Goal: Check status: Check status

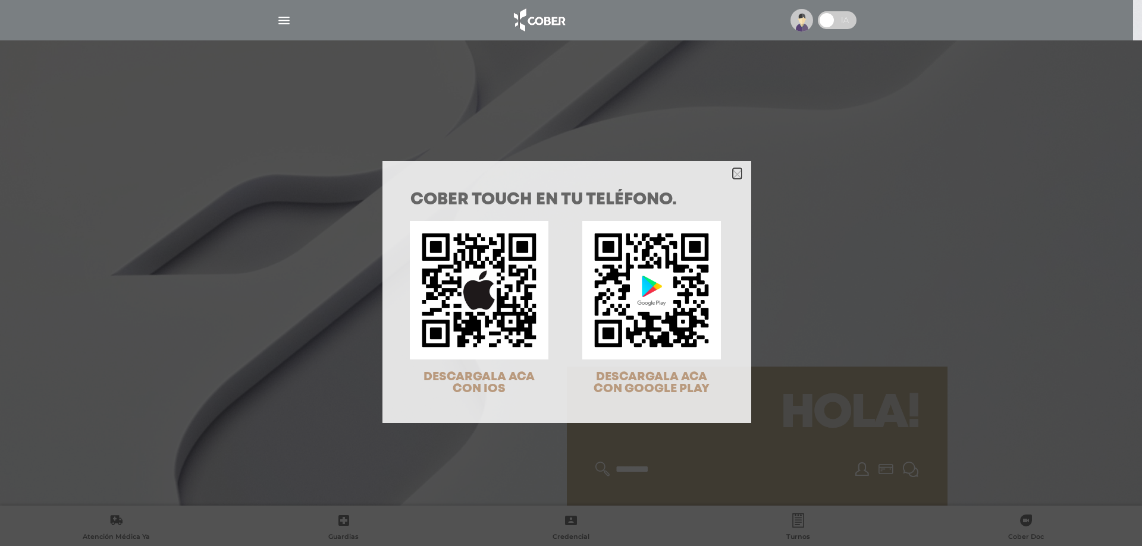
click at [733, 175] on polygon "Close" at bounding box center [737, 174] width 9 height 9
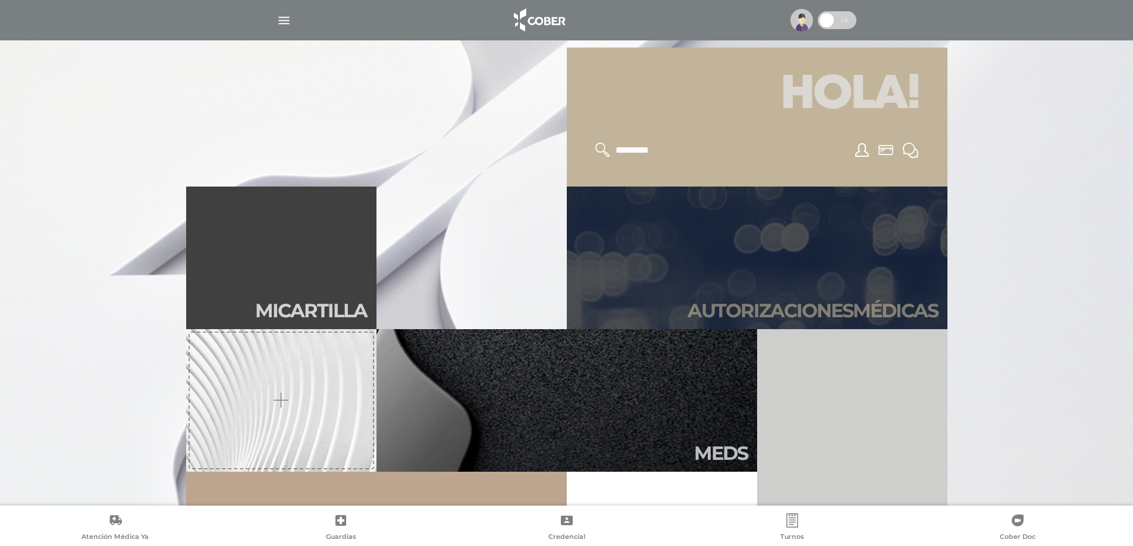
scroll to position [357, 0]
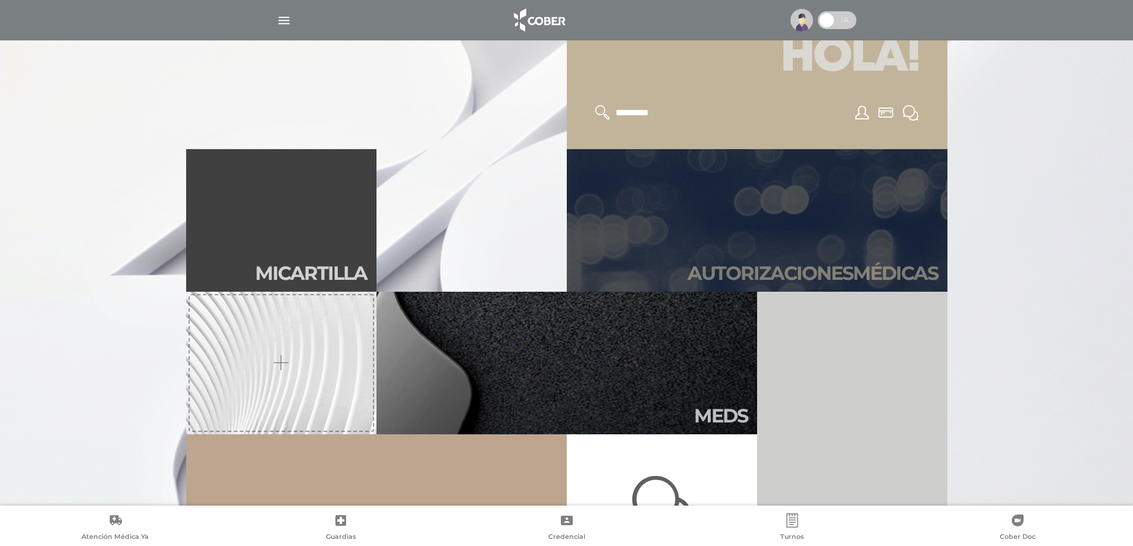
click at [768, 272] on h2 "Autori zaciones médicas" at bounding box center [812, 273] width 250 height 23
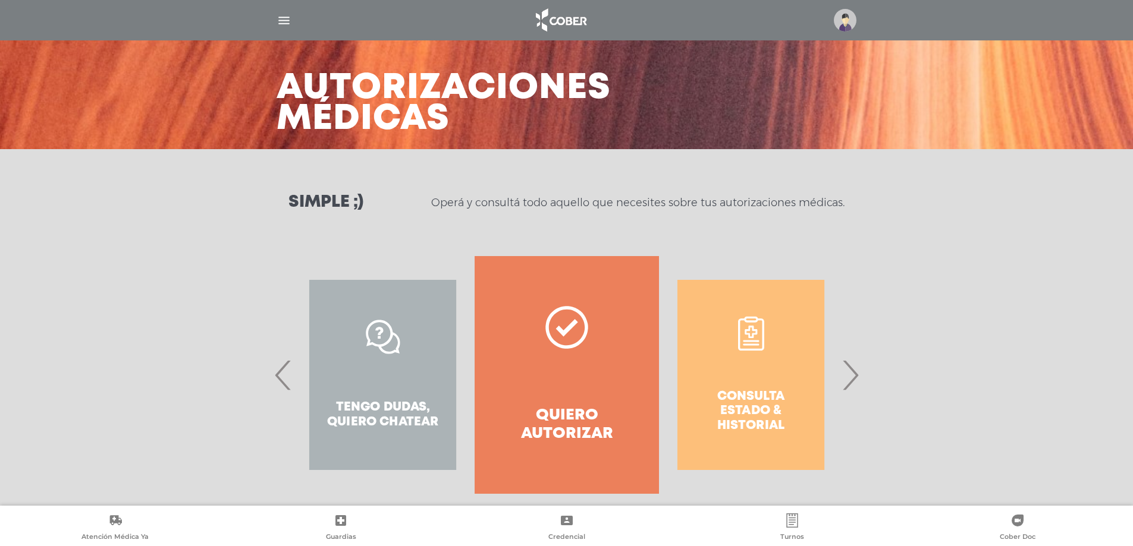
scroll to position [51, 0]
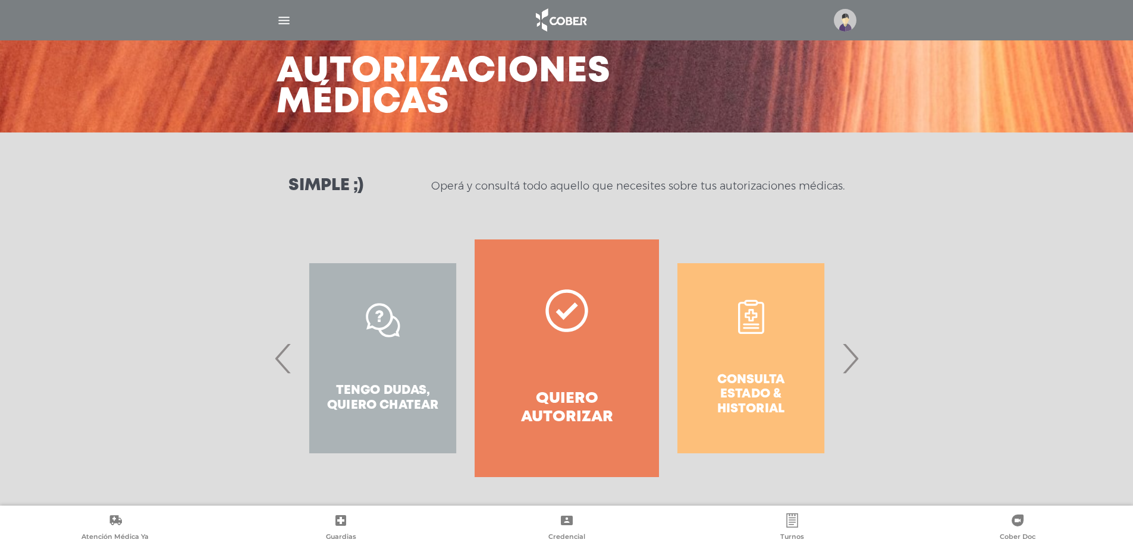
click at [854, 358] on span "›" at bounding box center [849, 358] width 23 height 64
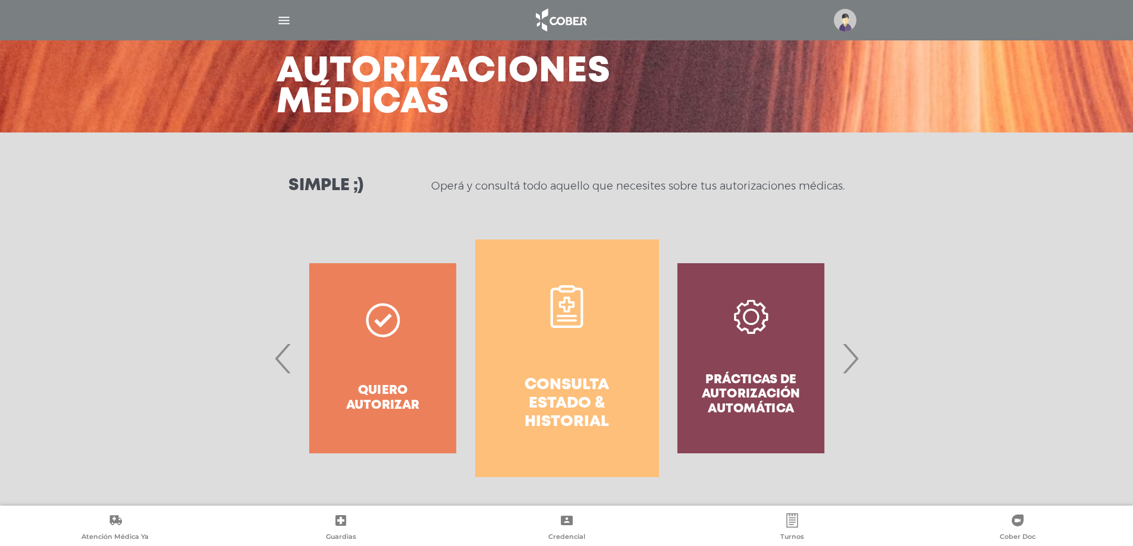
click at [573, 384] on h4 "Consulta estado & historial" at bounding box center [566, 404] width 141 height 56
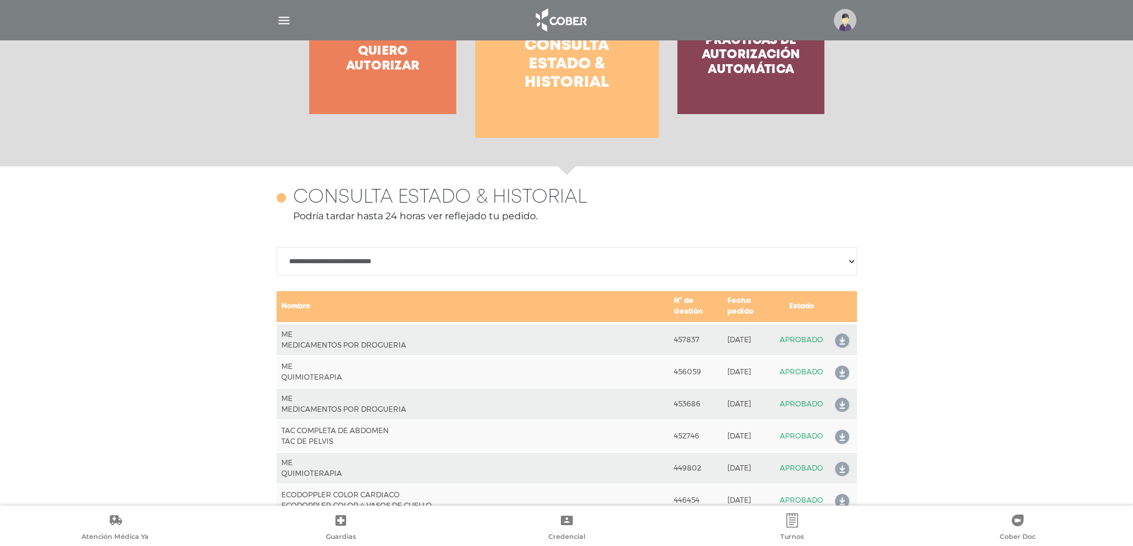
scroll to position [528, 0]
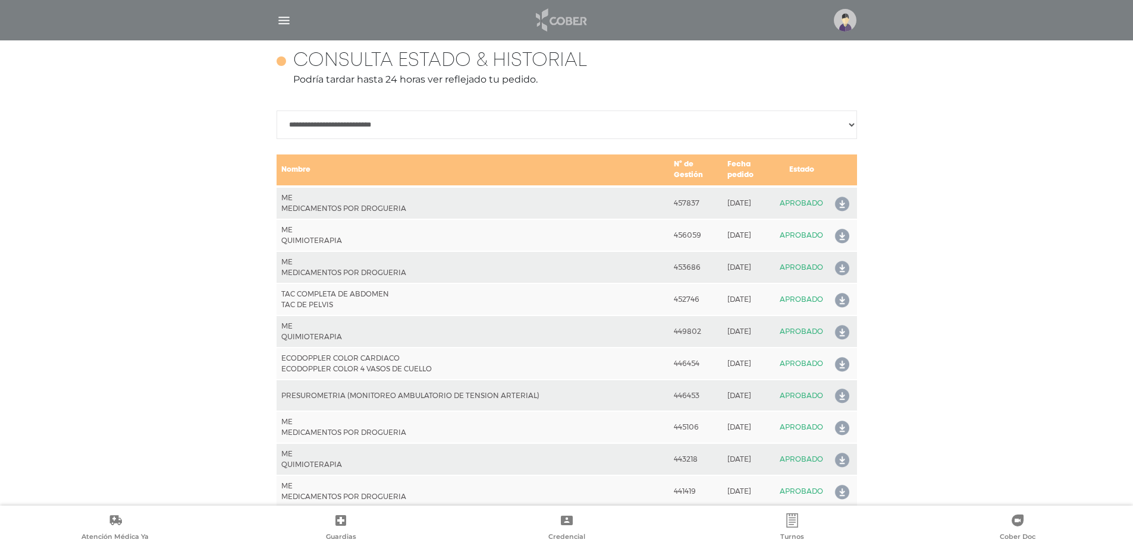
click at [564, 22] on img at bounding box center [560, 20] width 62 height 29
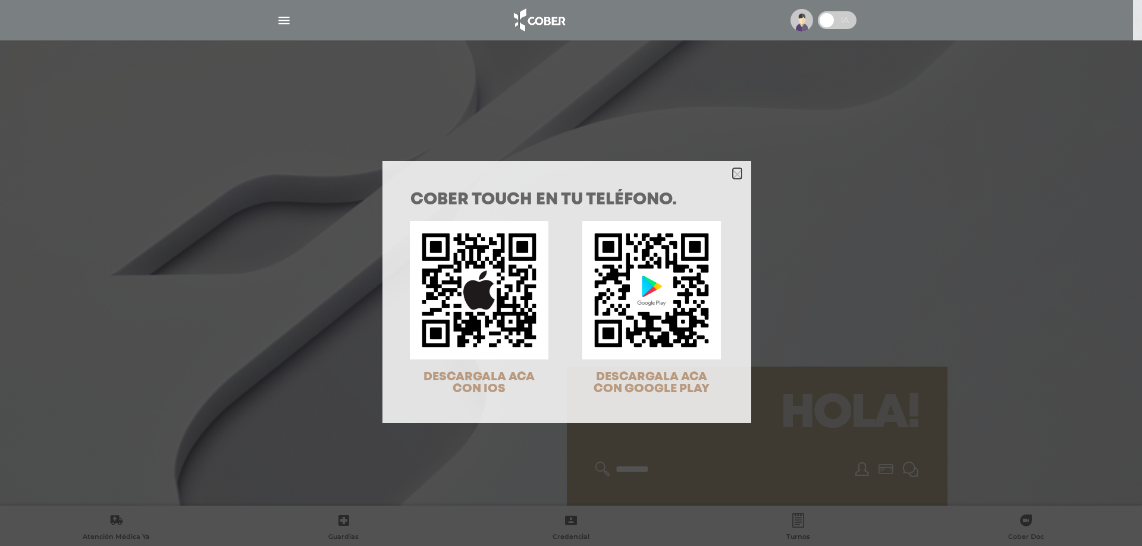
click at [733, 171] on icon "Close" at bounding box center [737, 174] width 9 height 9
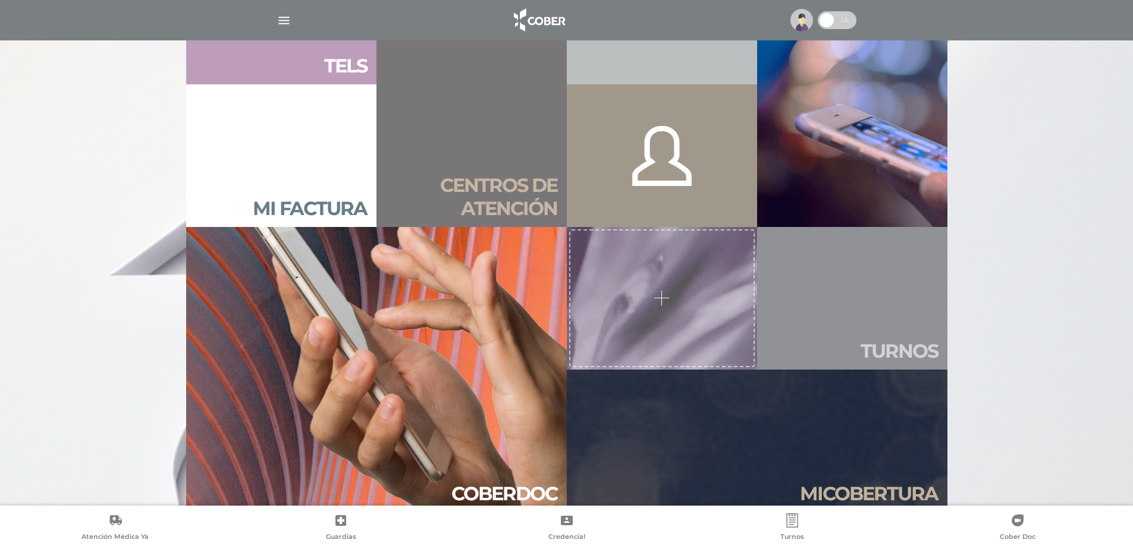
scroll to position [1011, 0]
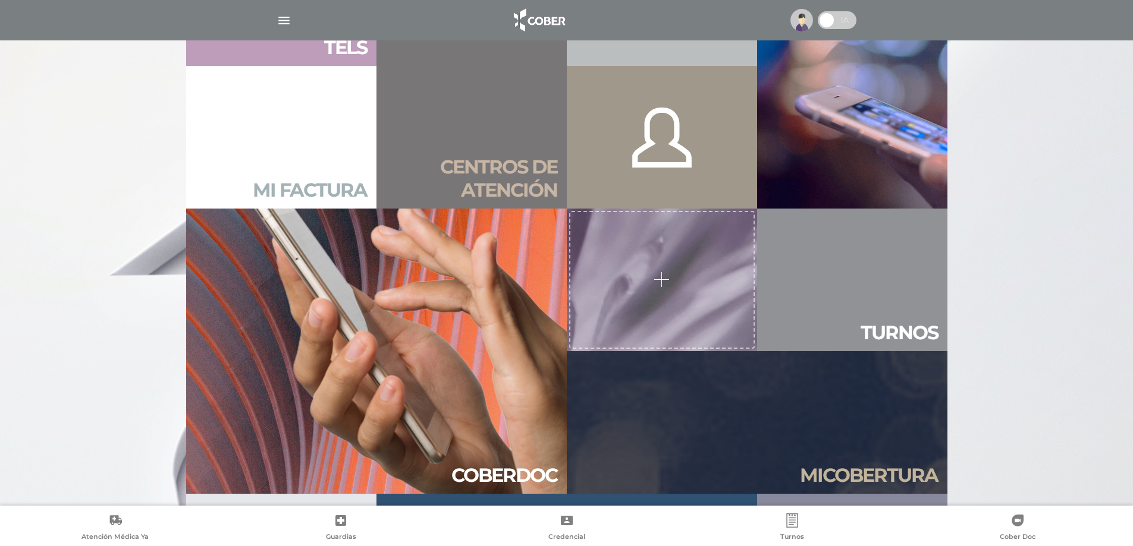
click at [321, 186] on h2 "Mi factura" at bounding box center [310, 190] width 114 height 23
